Goal: Information Seeking & Learning: Learn about a topic

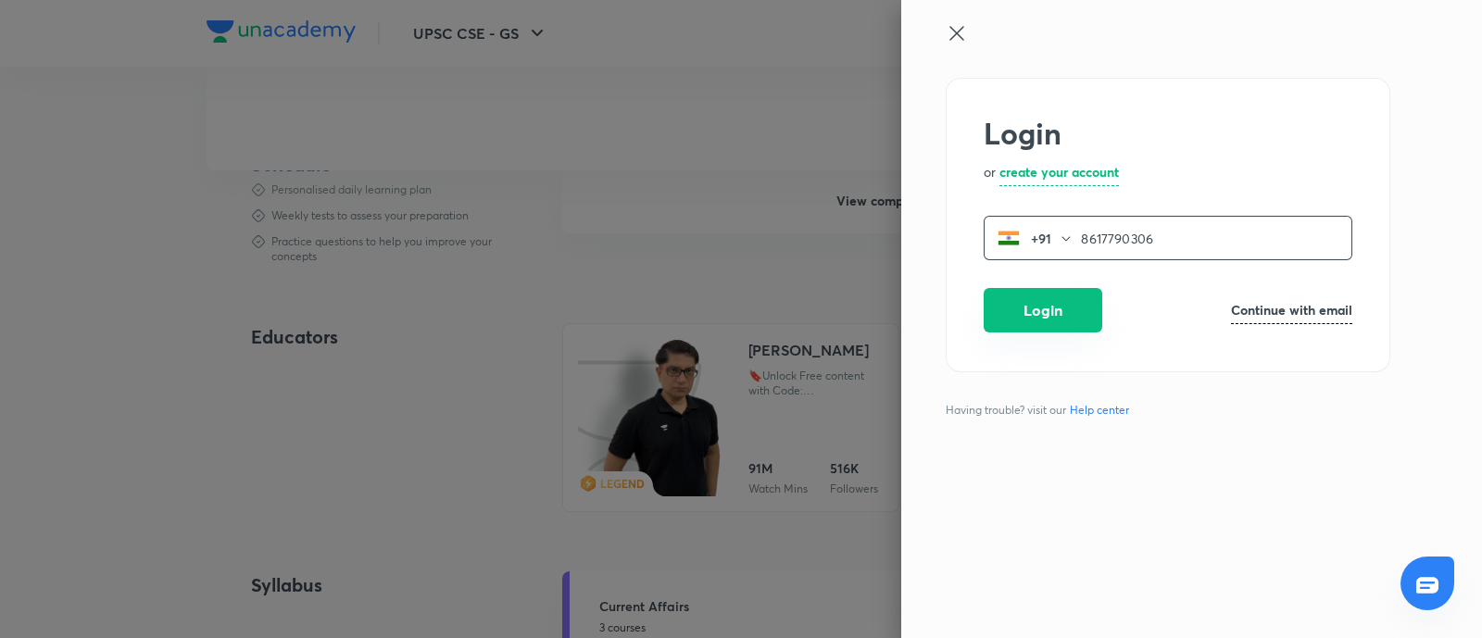
type input "8617790306"
click at [1053, 321] on button "Login" at bounding box center [1043, 310] width 119 height 44
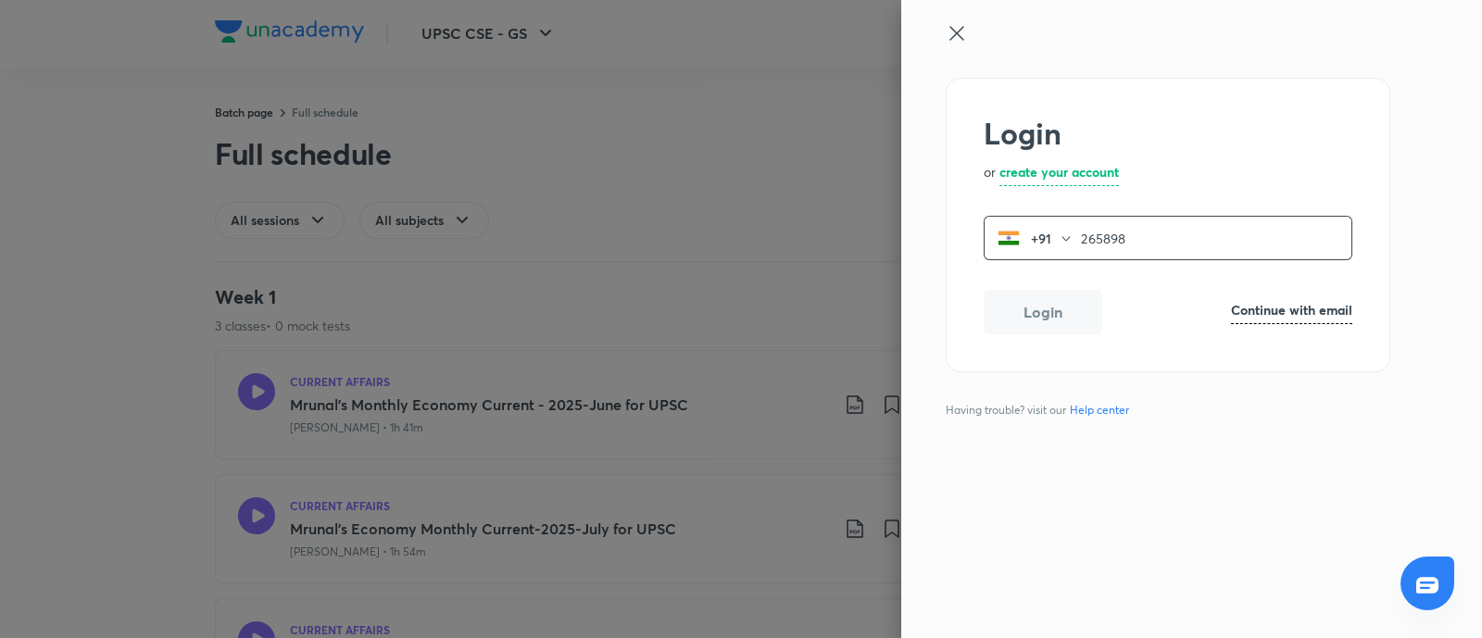
click at [1130, 232] on input "265898" at bounding box center [1216, 239] width 270 height 38
type input "2"
type input "8617790306"
click at [1070, 306] on button "Login" at bounding box center [1043, 310] width 119 height 44
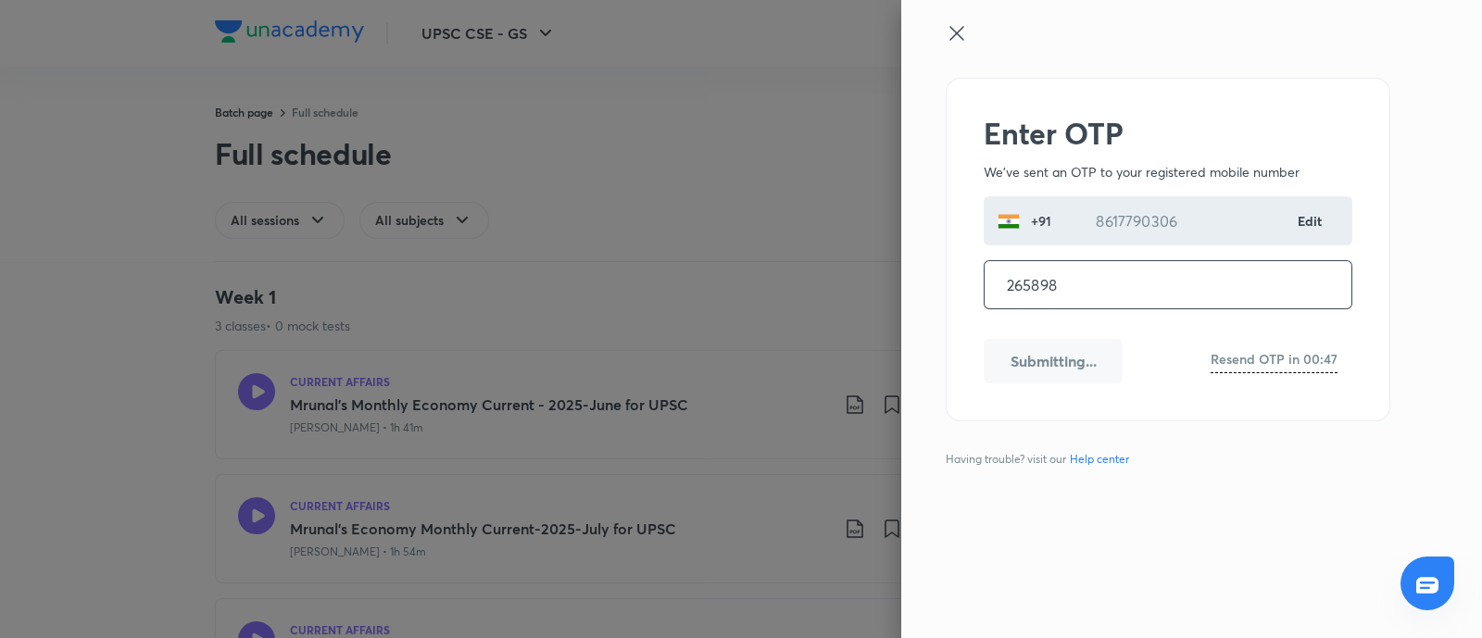
type input "265898"
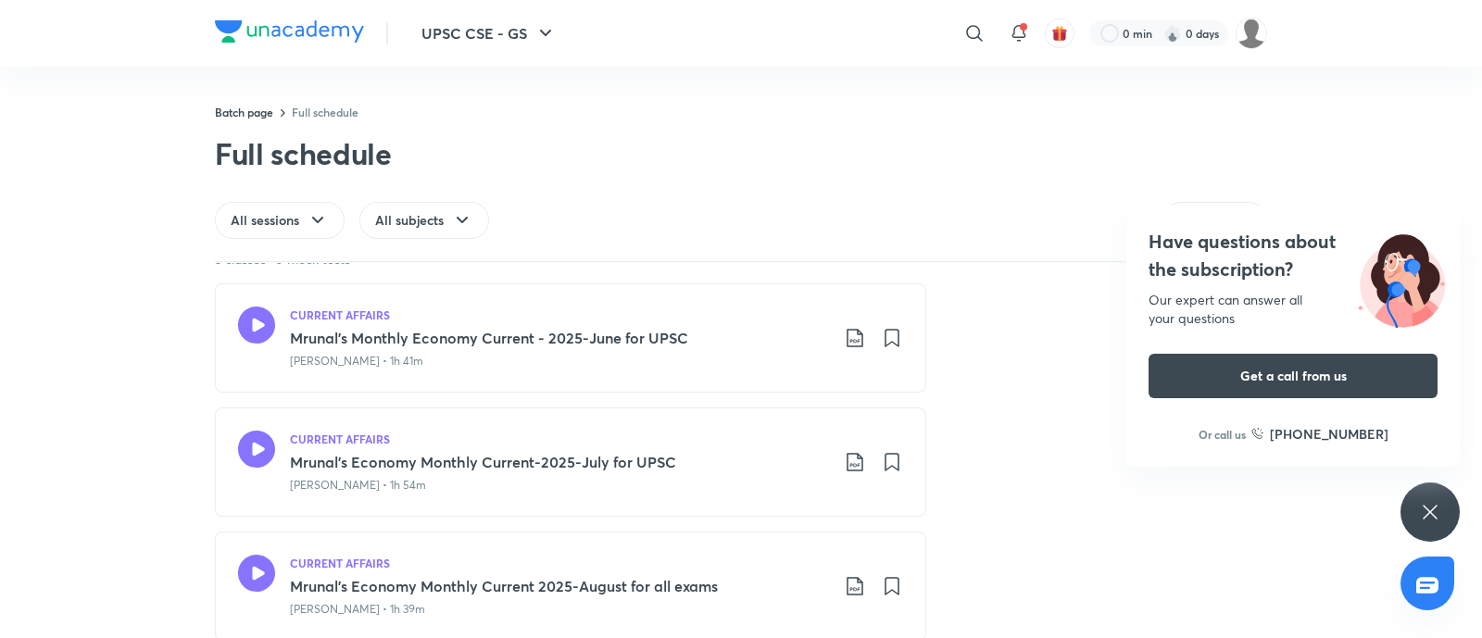
scroll to position [101, 0]
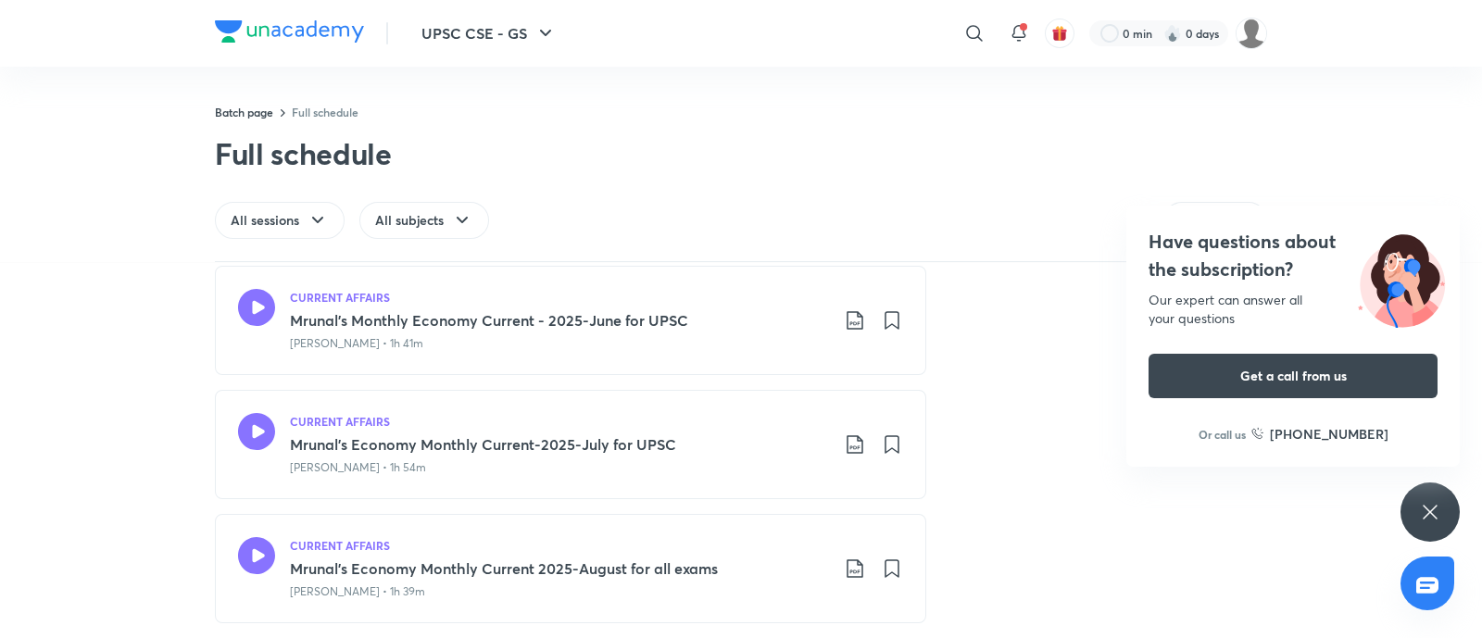
drag, startPoint x: 1226, startPoint y: 243, endPoint x: 603, endPoint y: 243, distance: 623.4
click at [1223, 239] on h4 "Have questions about the subscription?" at bounding box center [1293, 256] width 289 height 56
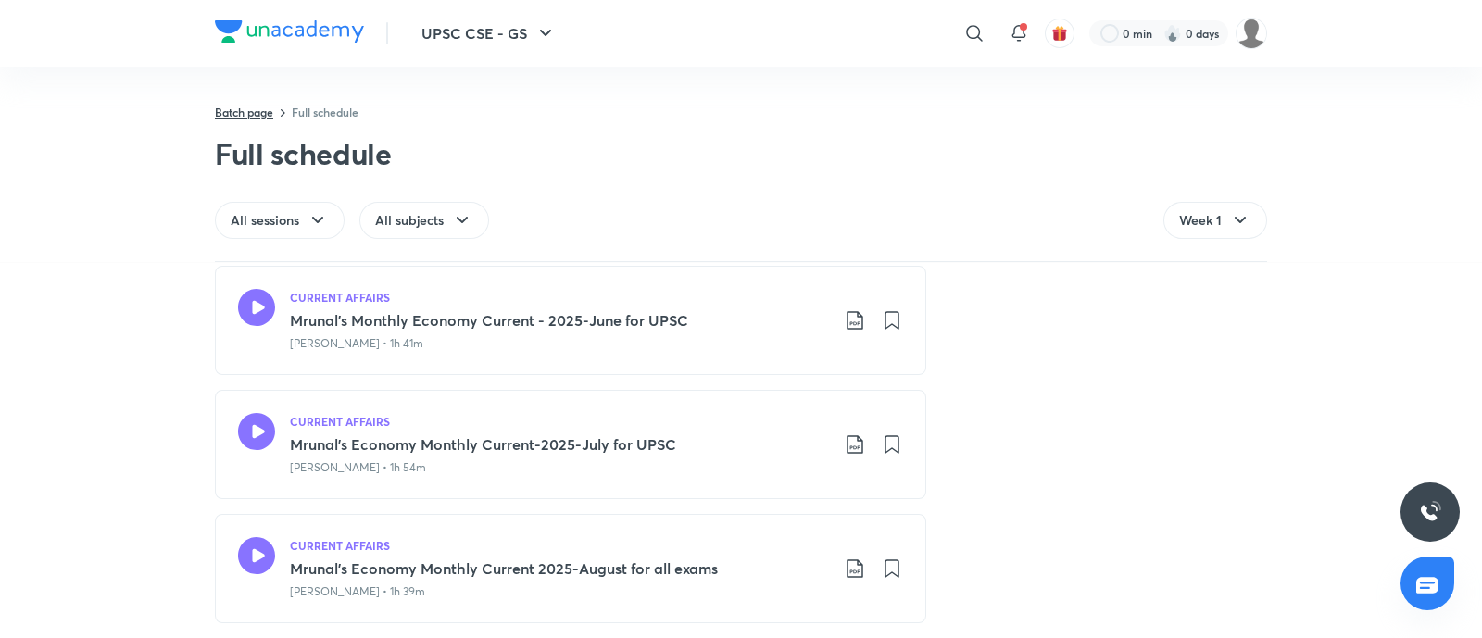
click at [230, 113] on link "Batch page" at bounding box center [244, 112] width 58 height 15
